Goal: Transaction & Acquisition: Purchase product/service

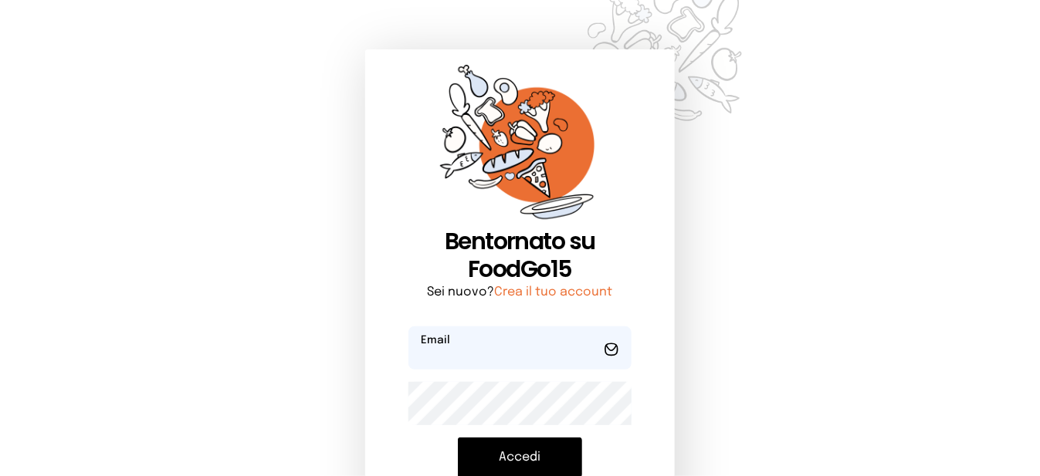
type input "**********"
click at [526, 456] on button "Accedi" at bounding box center [520, 458] width 124 height 40
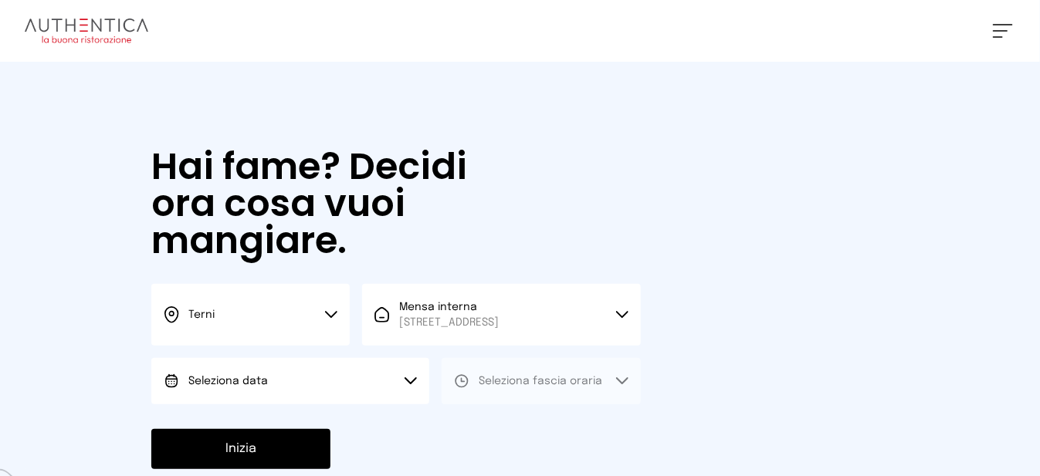
drag, startPoint x: 416, startPoint y: 402, endPoint x: 326, endPoint y: 420, distance: 92.0
click at [415, 402] on button "Seleziona data" at bounding box center [290, 381] width 278 height 46
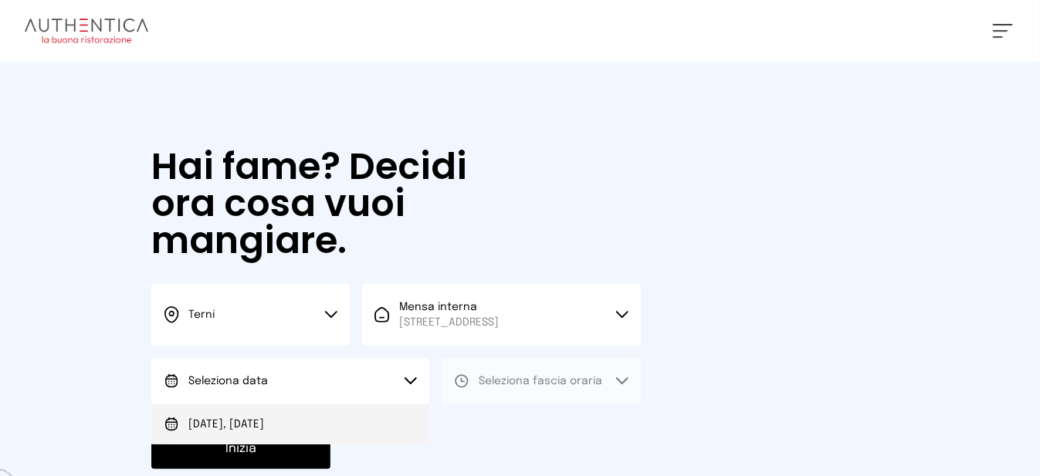
click at [316, 427] on li "[DATE], [DATE]" at bounding box center [290, 424] width 278 height 40
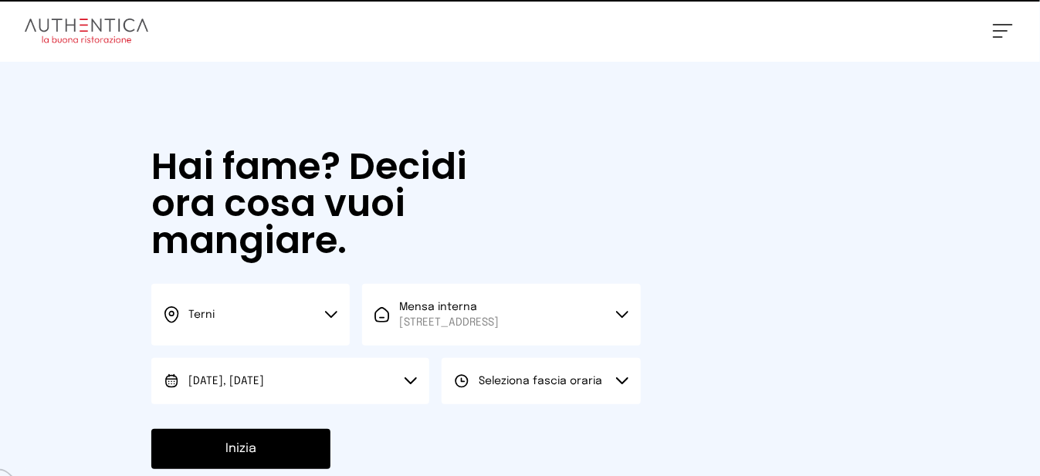
click at [496, 404] on button "Seleziona fascia oraria" at bounding box center [541, 381] width 198 height 46
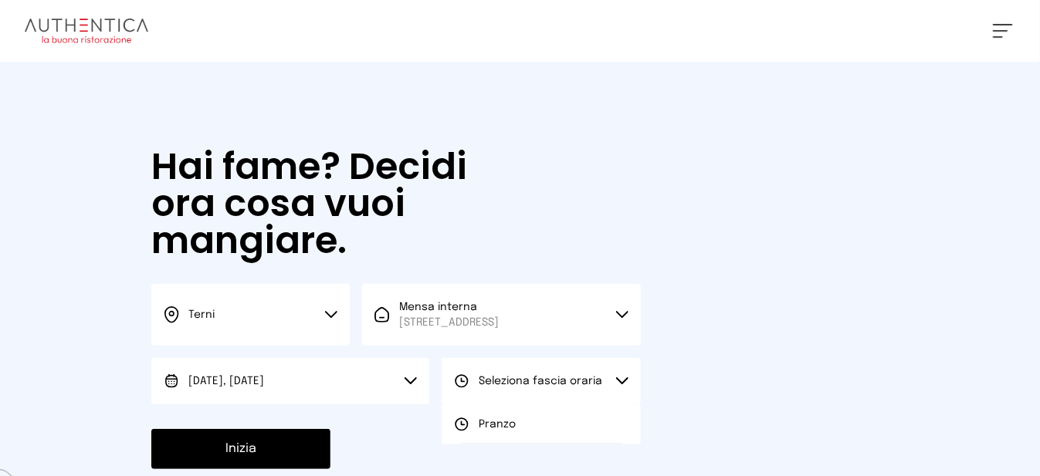
click at [503, 445] on li "Pranzo" at bounding box center [541, 424] width 198 height 40
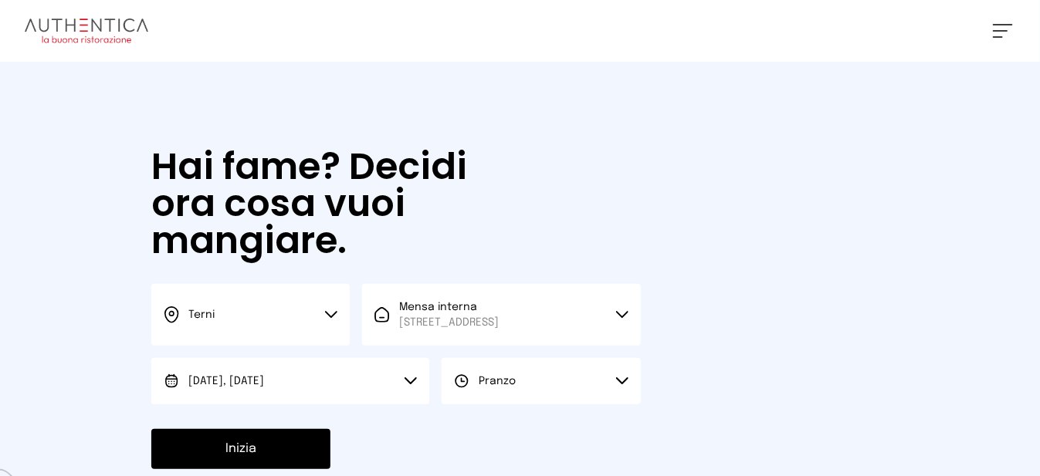
click at [236, 468] on button "Inizia" at bounding box center [240, 449] width 179 height 40
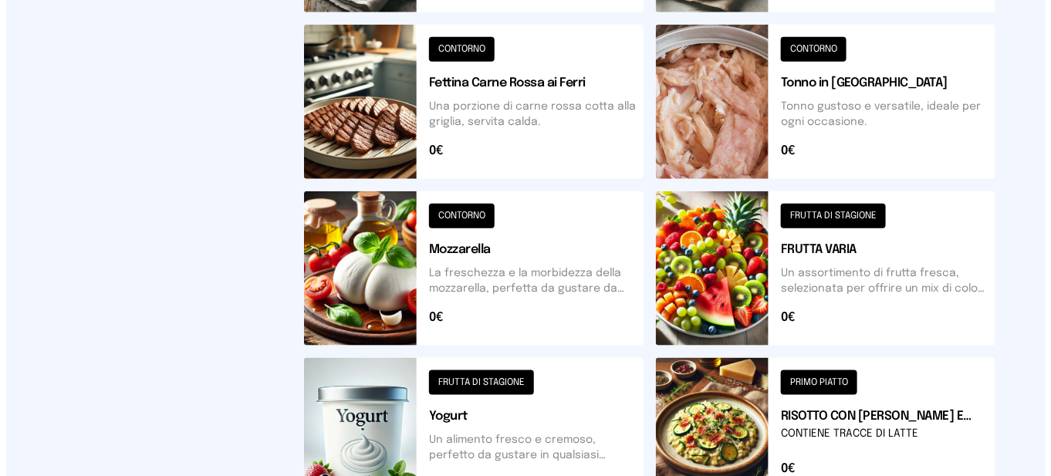
scroll to position [618, 0]
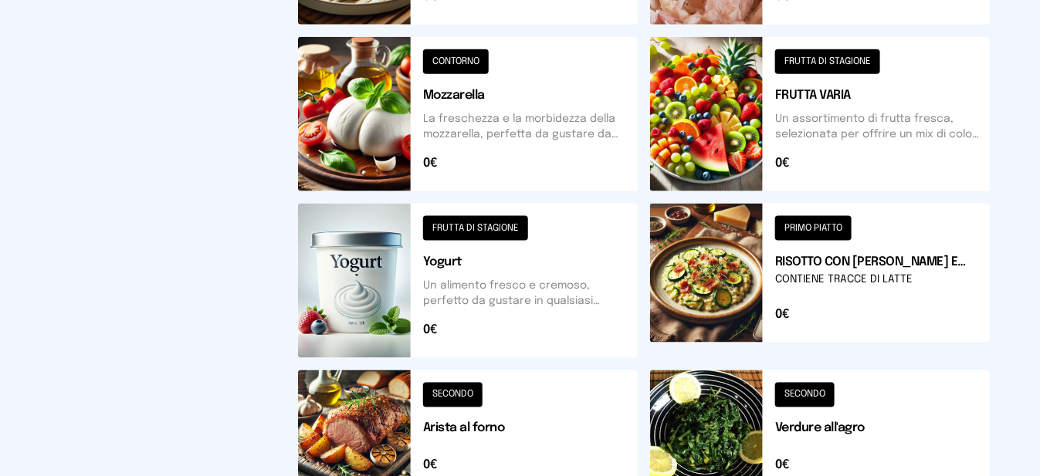
click at [745, 283] on button at bounding box center [820, 281] width 340 height 154
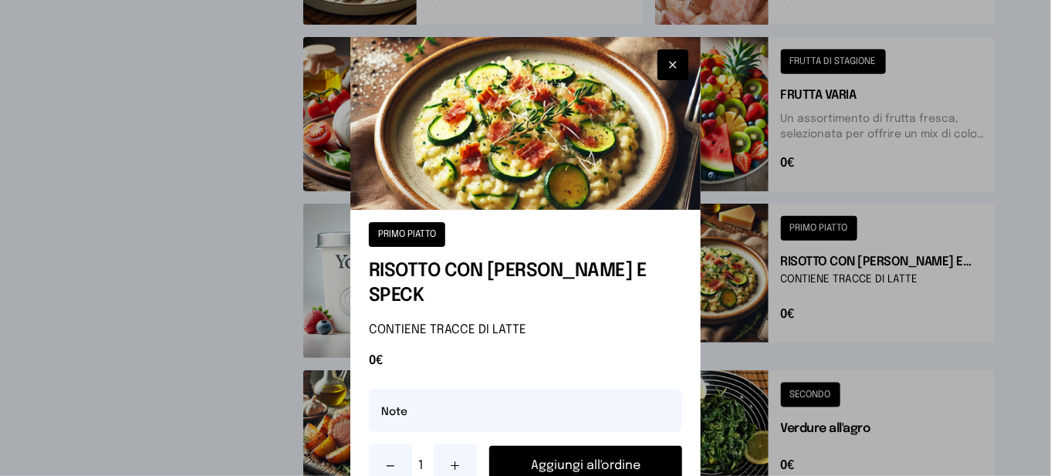
click at [623, 446] on button "Aggiungi all'ordine" at bounding box center [585, 466] width 193 height 40
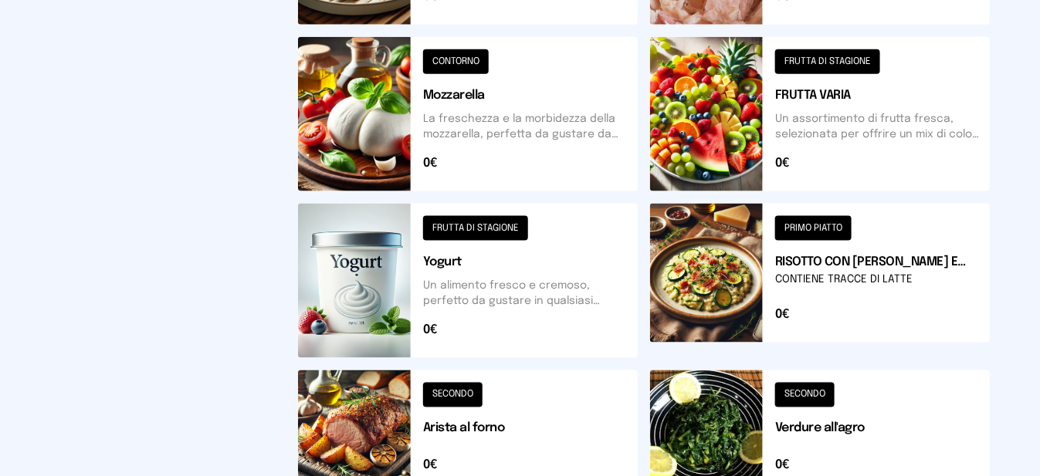
click at [748, 138] on button at bounding box center [820, 114] width 340 height 154
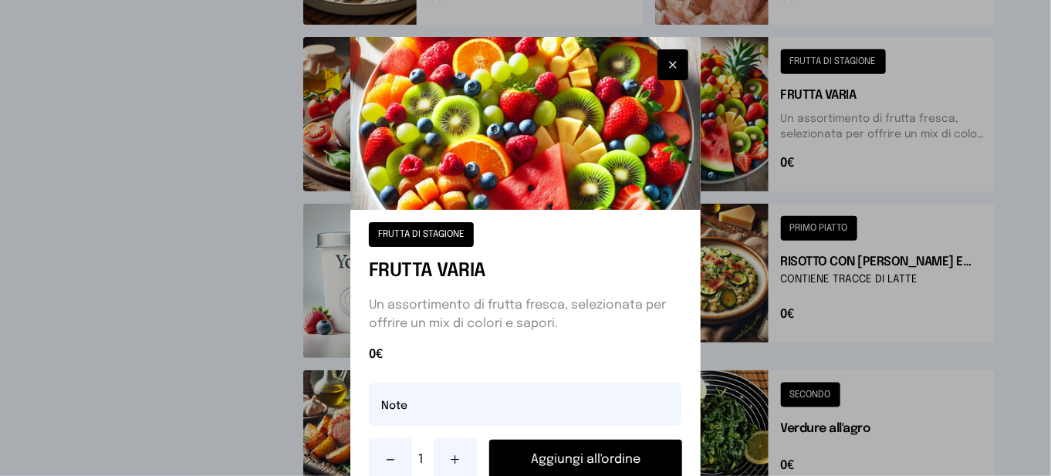
click at [605, 463] on button "Aggiungi all'ordine" at bounding box center [585, 460] width 193 height 40
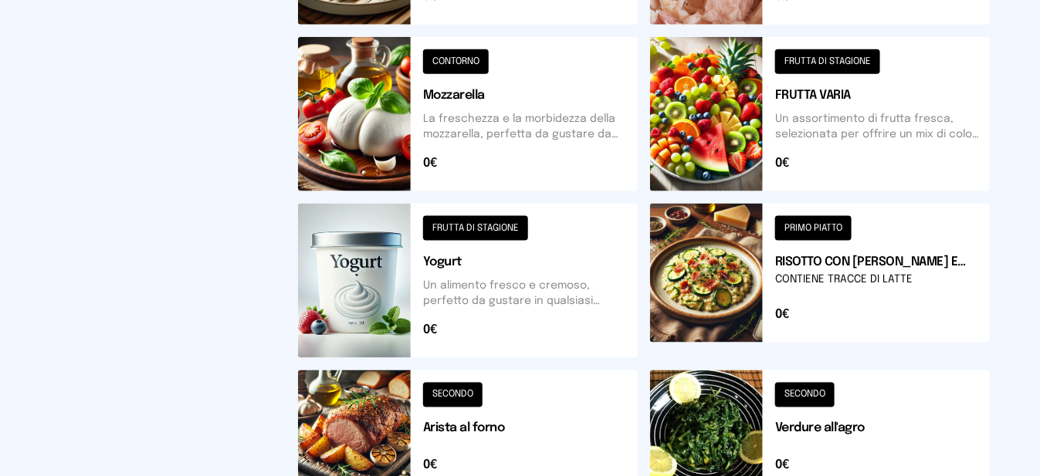
click at [360, 124] on button at bounding box center [468, 114] width 340 height 154
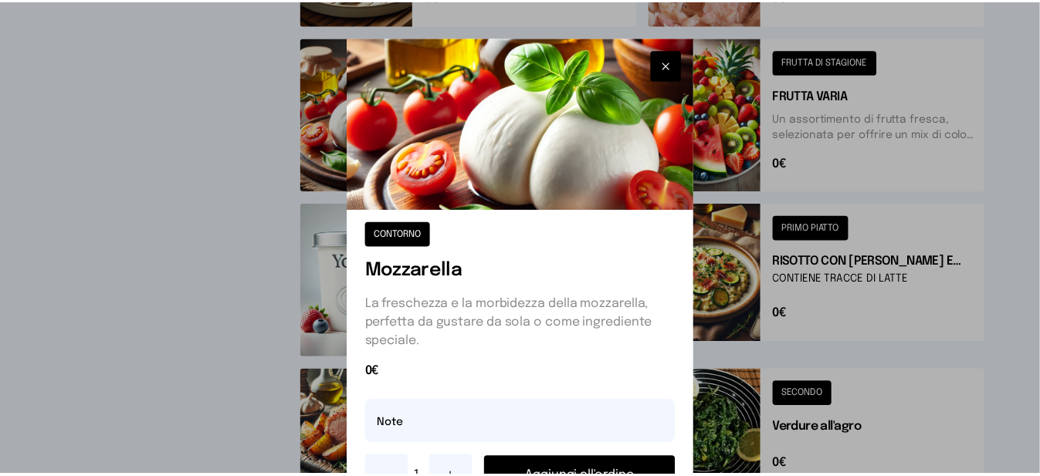
scroll to position [73, 0]
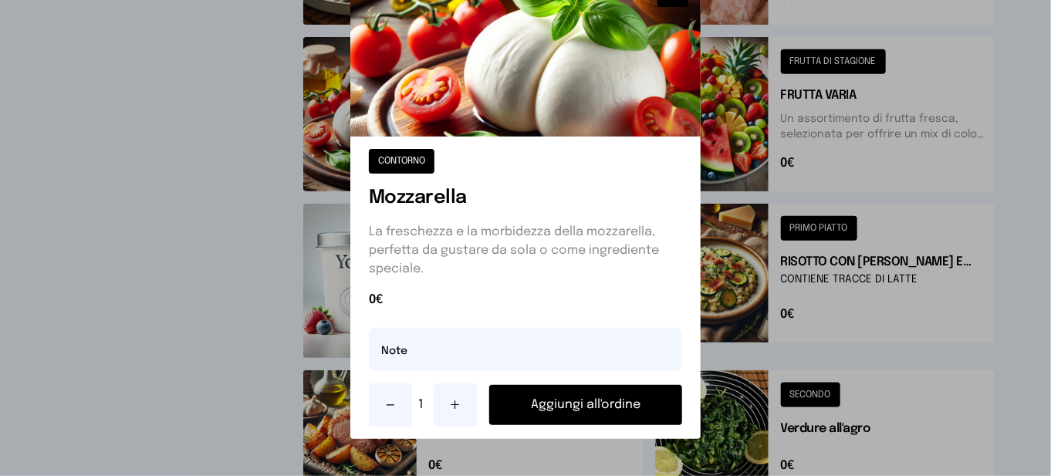
click at [547, 397] on button "Aggiungi all'ordine" at bounding box center [585, 405] width 193 height 40
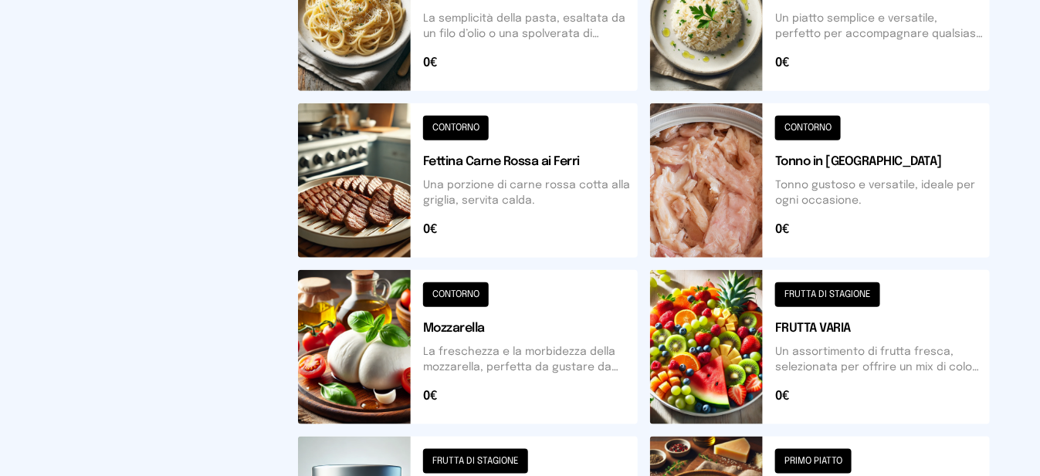
scroll to position [0, 0]
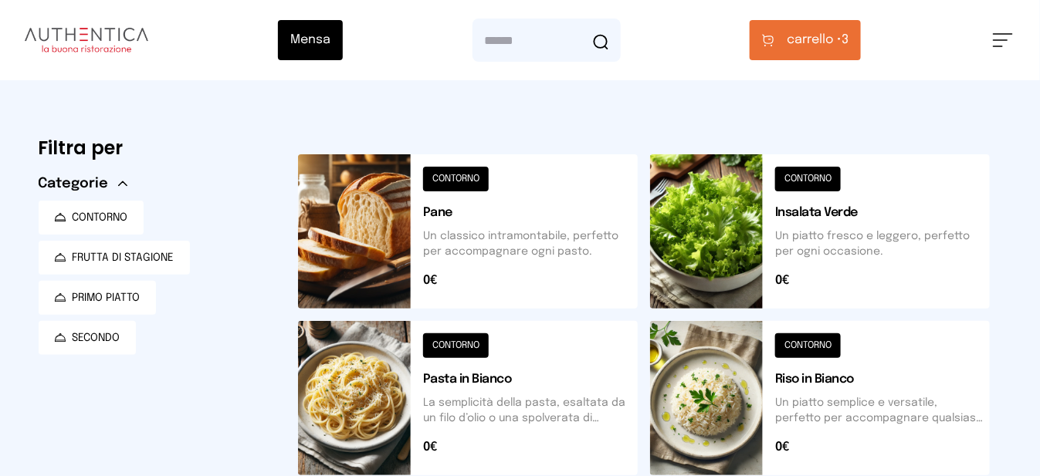
click at [841, 42] on span "carrello •" at bounding box center [814, 40] width 55 height 19
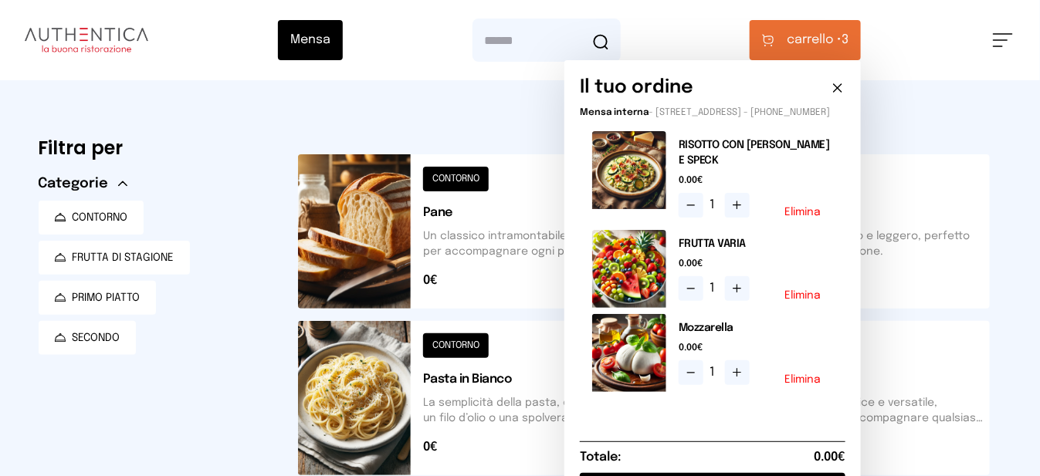
scroll to position [154, 0]
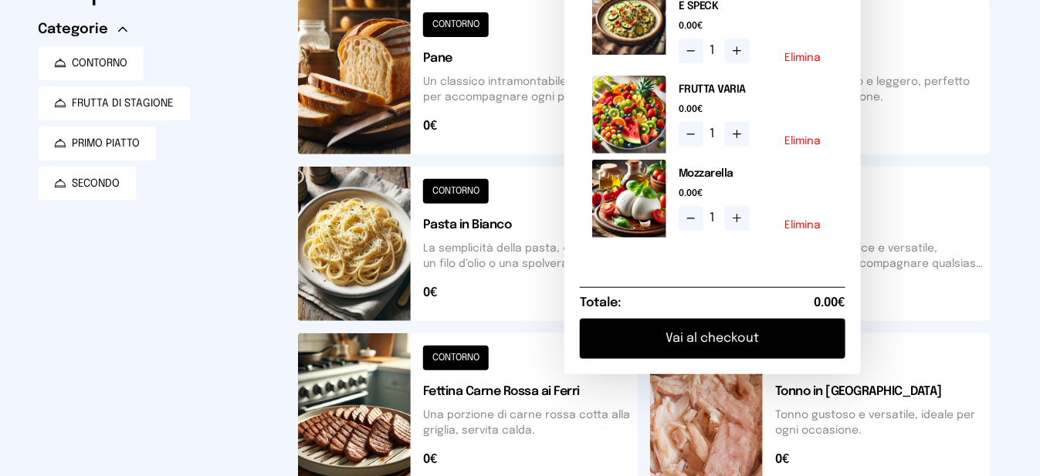
click at [731, 353] on button "Vai al checkout" at bounding box center [713, 339] width 266 height 40
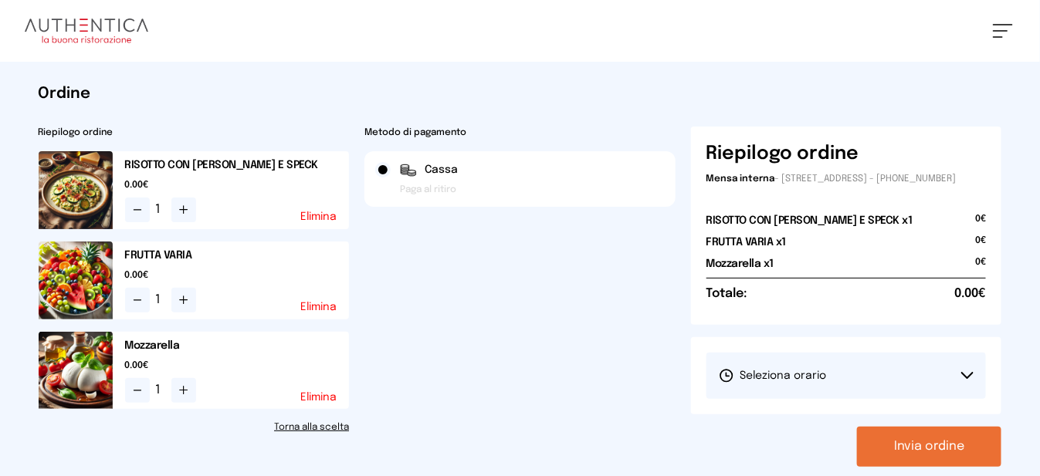
click at [830, 388] on button "Seleziona orario" at bounding box center [846, 376] width 280 height 46
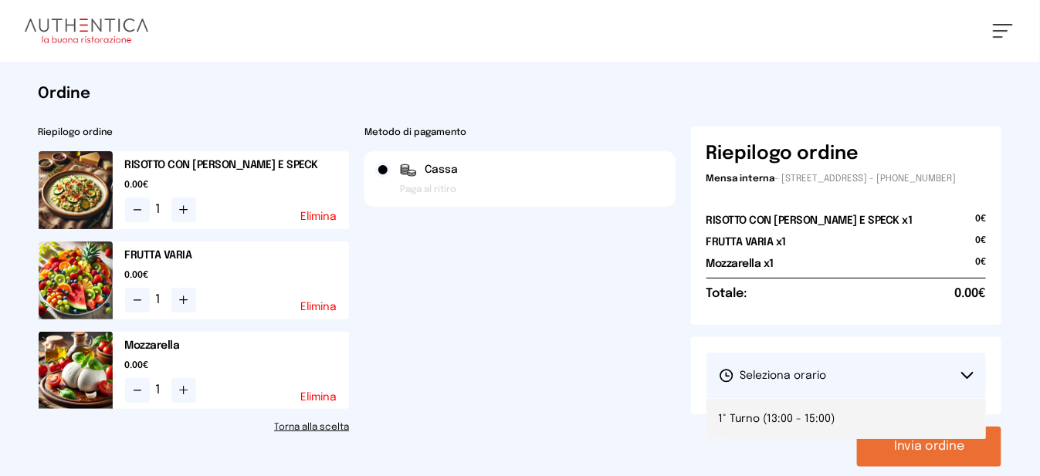
click at [823, 427] on span "1° Turno (13:00 - 15:00)" at bounding box center [777, 418] width 117 height 15
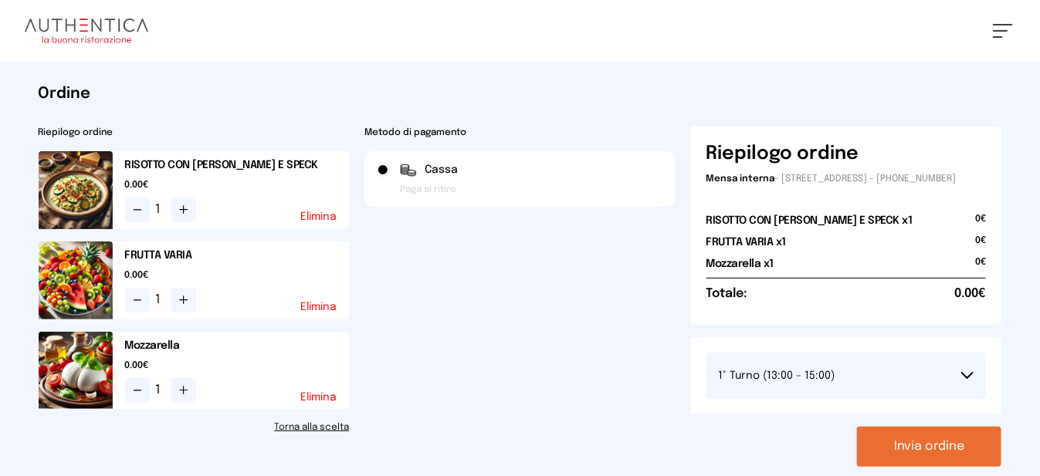
click at [898, 467] on button "Invia ordine" at bounding box center [929, 447] width 144 height 40
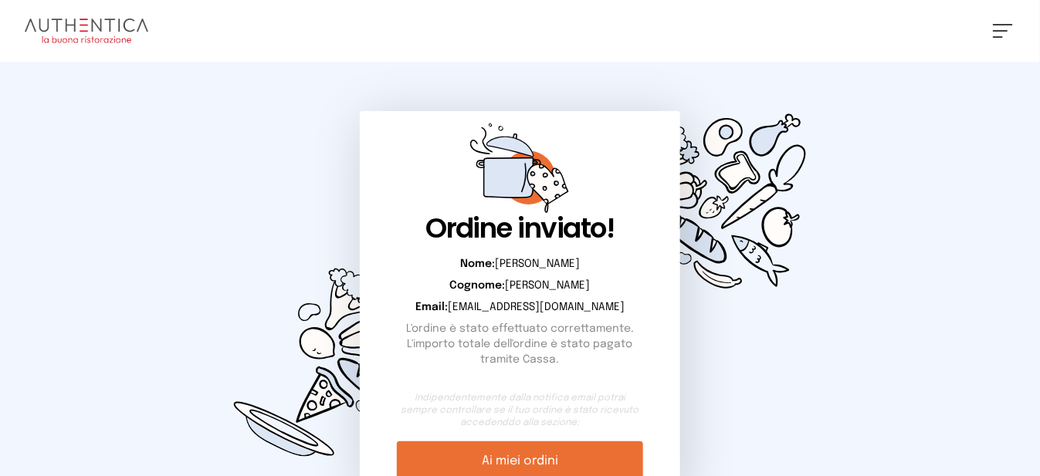
click at [996, 30] on span at bounding box center [1000, 31] width 15 height 2
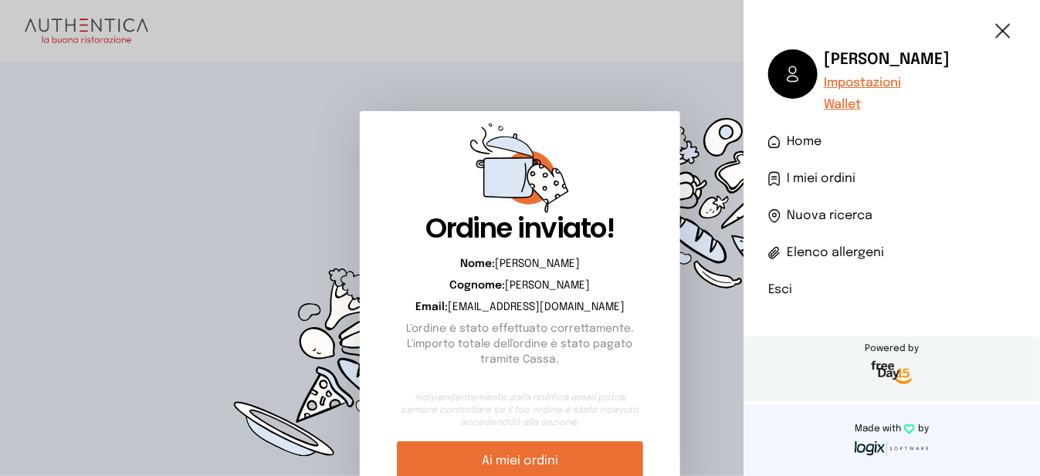
click at [789, 290] on li "Esci" at bounding box center [891, 290] width 247 height 19
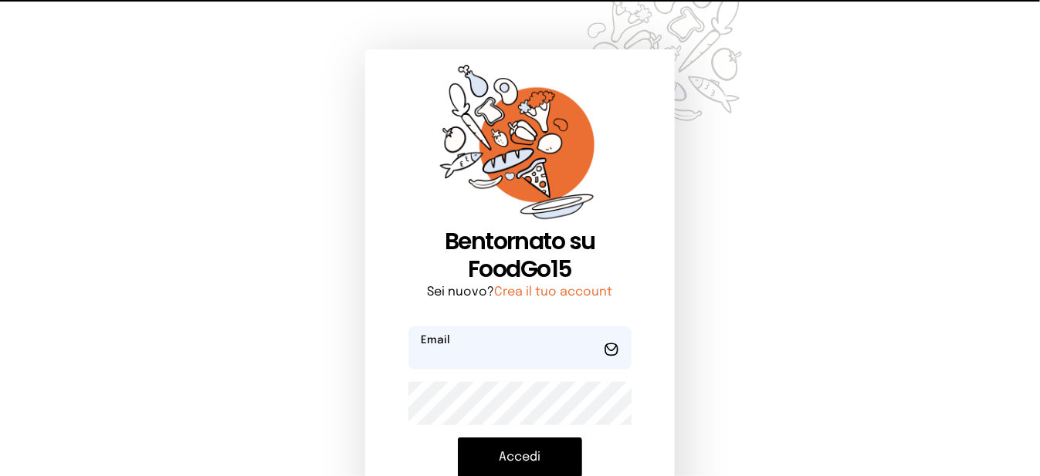
type input "**********"
